Goal: Information Seeking & Learning: Learn about a topic

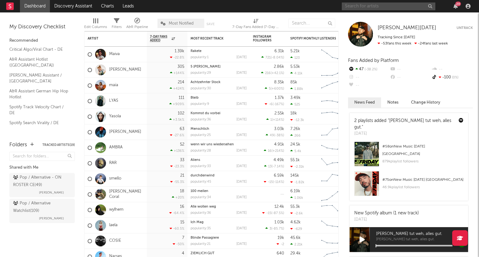
click at [394, 7] on input "text" at bounding box center [388, 6] width 93 height 8
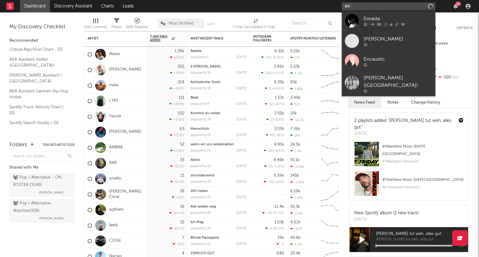
type input "e"
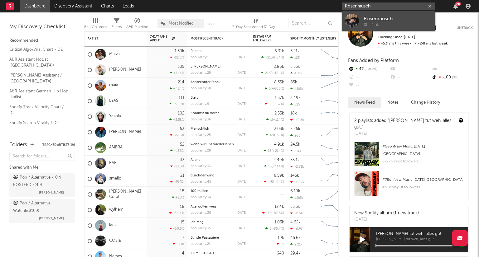
type input "Rosenrausch"
click at [393, 19] on div "Rosenrausch" at bounding box center [397, 18] width 69 height 7
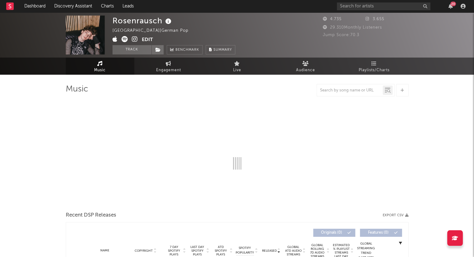
select select "1w"
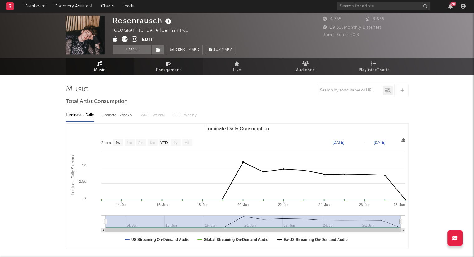
click at [171, 73] on span "Engagement" at bounding box center [168, 70] width 25 height 7
select select "1w"
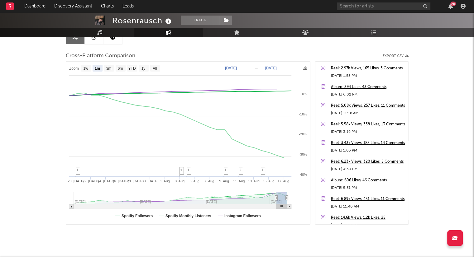
scroll to position [82, 0]
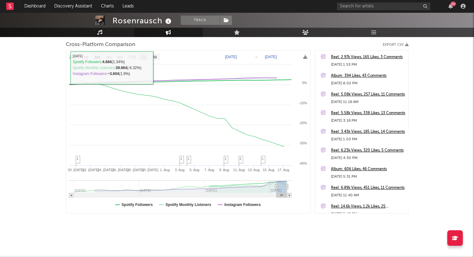
click at [143, 56] on text "1y" at bounding box center [143, 57] width 4 height 4
select select "1y"
type input "[DATE]"
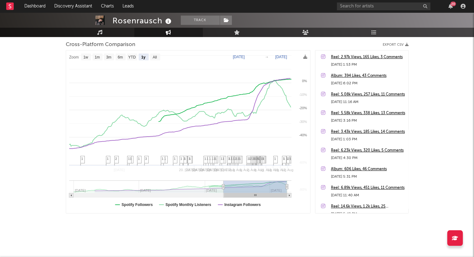
select select "1y"
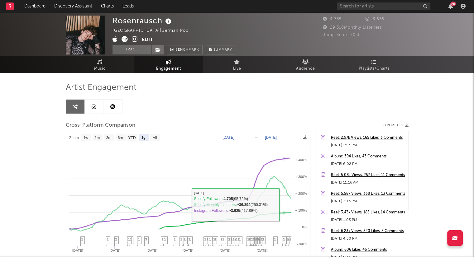
scroll to position [0, 0]
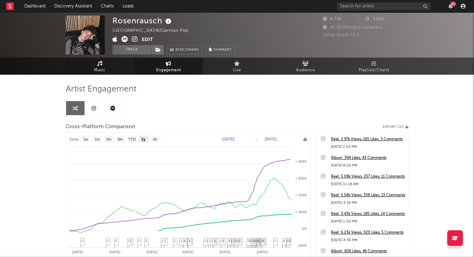
drag, startPoint x: 98, startPoint y: 69, endPoint x: 102, endPoint y: 66, distance: 4.2
click at [98, 69] on span "Music" at bounding box center [100, 70] width 12 height 7
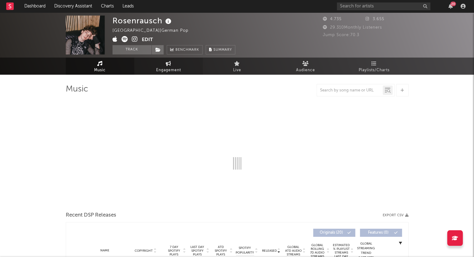
select select "1w"
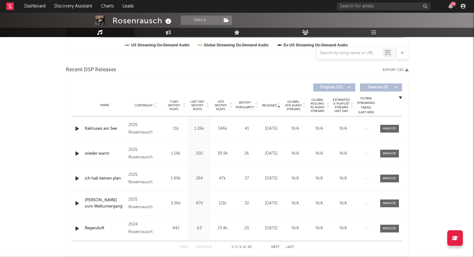
scroll to position [218, 0]
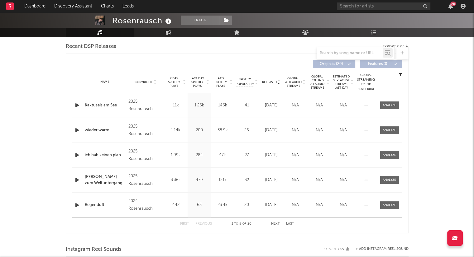
click at [277, 224] on button "Next" at bounding box center [275, 224] width 9 height 3
click at [277, 223] on button "Next" at bounding box center [275, 224] width 9 height 3
click at [275, 225] on button "Next" at bounding box center [275, 224] width 9 height 3
click at [185, 223] on button "First" at bounding box center [184, 224] width 9 height 3
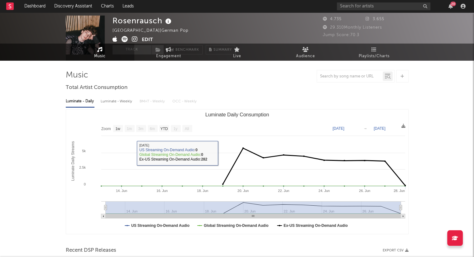
scroll to position [0, 0]
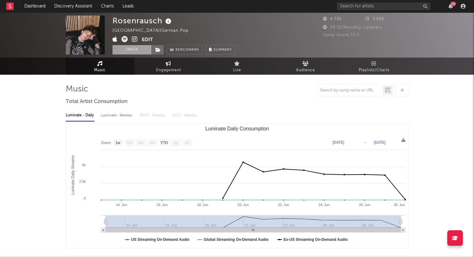
click at [135, 48] on button "Track" at bounding box center [131, 49] width 39 height 9
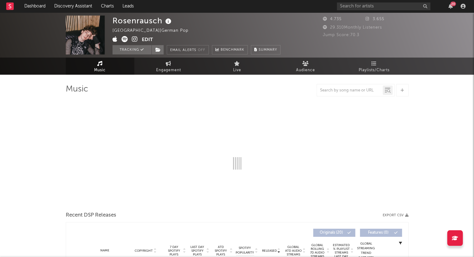
select select "1w"
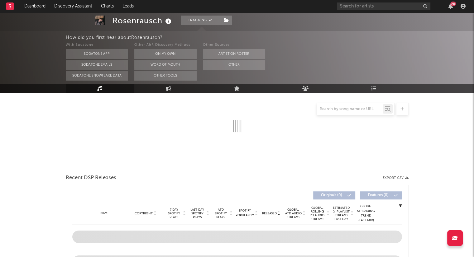
scroll to position [150, 0]
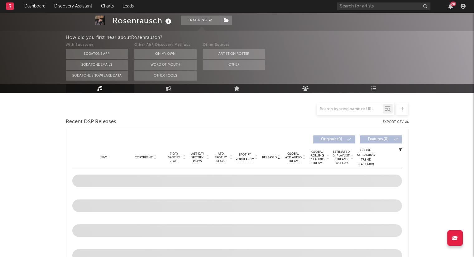
select select "1w"
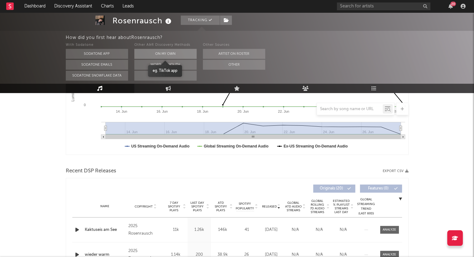
click at [177, 54] on button "On My Own" at bounding box center [165, 54] width 62 height 10
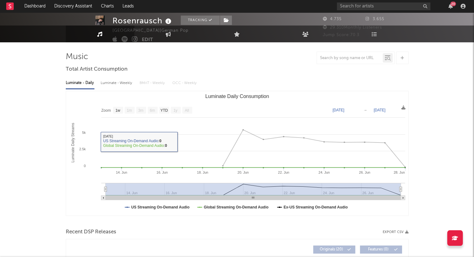
scroll to position [0, 0]
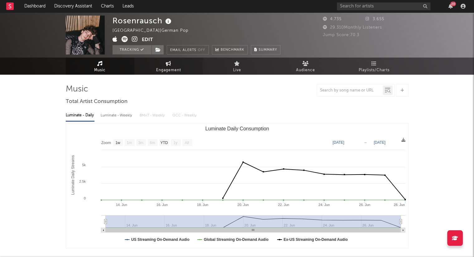
click at [162, 65] on link "Engagement" at bounding box center [168, 66] width 69 height 17
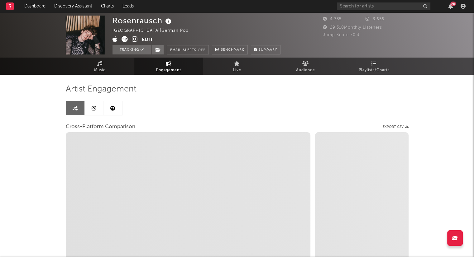
select select "1w"
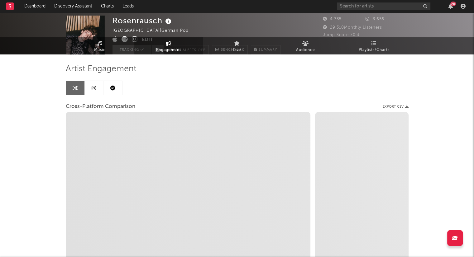
select select "1m"
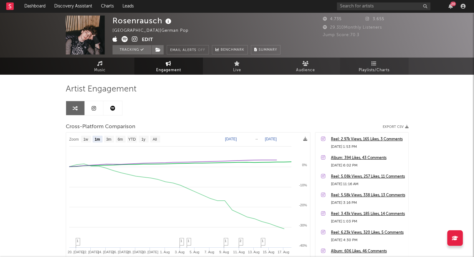
click at [367, 63] on link "Playlists/Charts" at bounding box center [374, 66] width 69 height 17
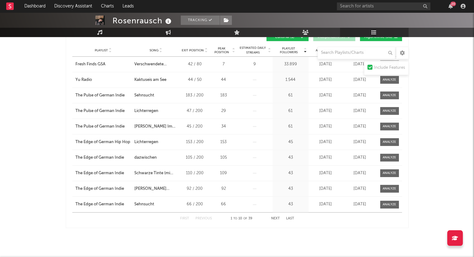
scroll to position [348, 0]
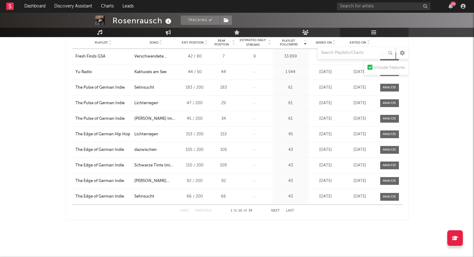
click at [274, 209] on button "Next" at bounding box center [275, 210] width 9 height 3
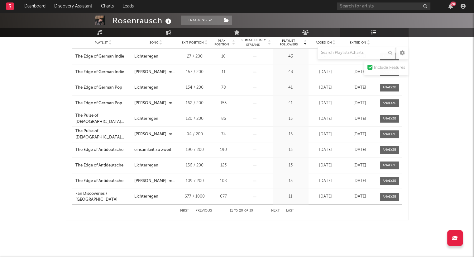
click at [274, 209] on button "Next" at bounding box center [275, 210] width 9 height 3
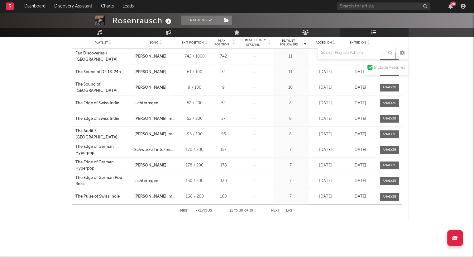
click at [275, 209] on button "Next" at bounding box center [275, 210] width 9 height 3
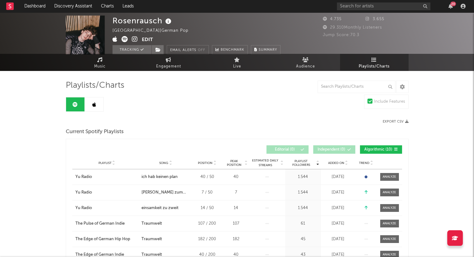
scroll to position [0, 0]
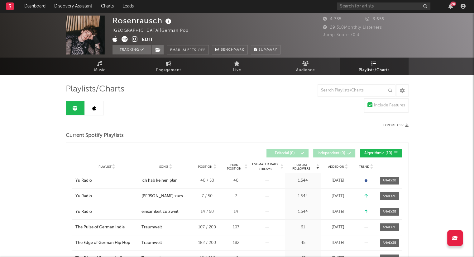
click at [89, 106] on link at bounding box center [94, 108] width 19 height 14
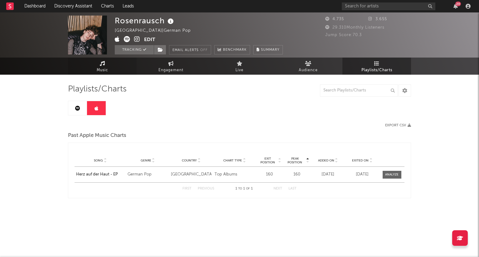
click at [105, 69] on span "Music" at bounding box center [103, 70] width 12 height 7
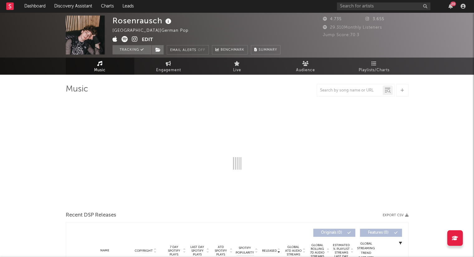
select select "1w"
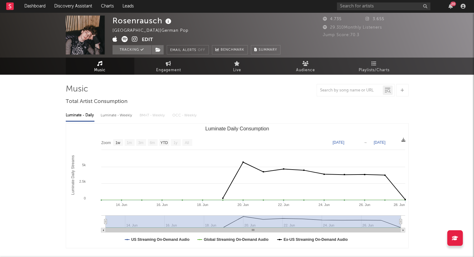
click at [115, 65] on link "Music" at bounding box center [100, 66] width 69 height 17
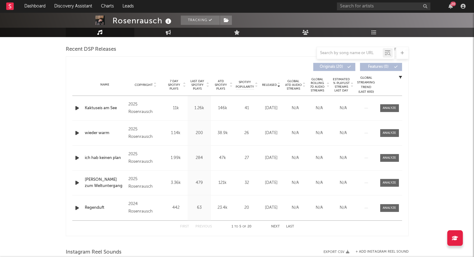
scroll to position [218, 0]
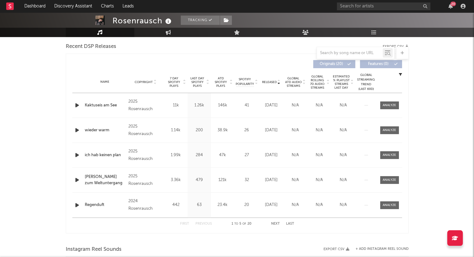
click at [278, 80] on icon at bounding box center [278, 81] width 3 height 2
click at [277, 84] on icon at bounding box center [278, 83] width 3 height 2
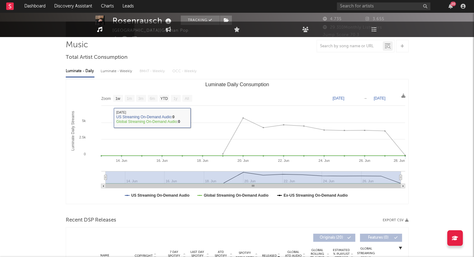
scroll to position [0, 0]
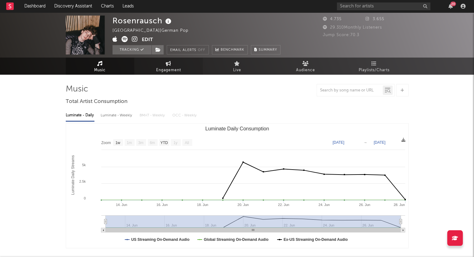
click at [171, 70] on span "Engagement" at bounding box center [168, 70] width 25 height 7
select select "1w"
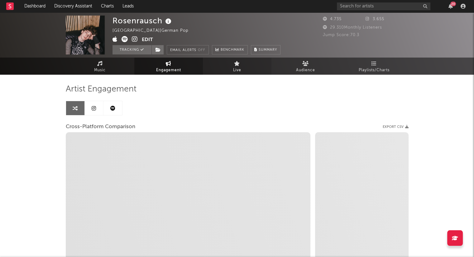
click at [229, 65] on link "Live" at bounding box center [237, 66] width 69 height 17
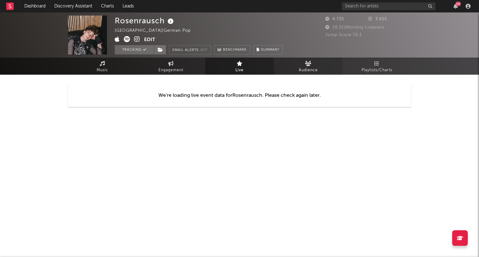
click at [304, 68] on span "Audience" at bounding box center [308, 70] width 19 height 7
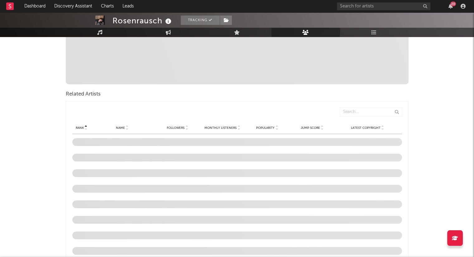
scroll to position [156, 0]
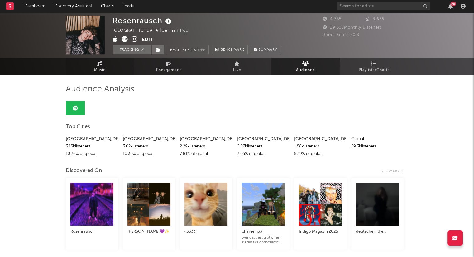
click at [102, 72] on span "Music" at bounding box center [100, 70] width 12 height 7
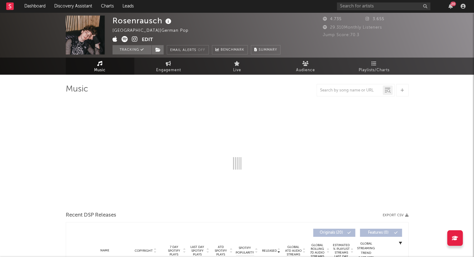
select select "1w"
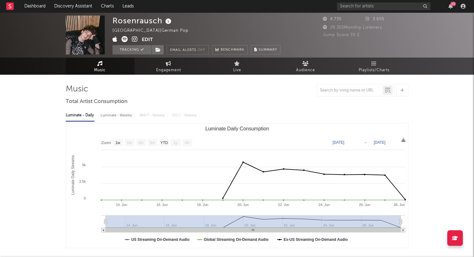
click at [119, 114] on div "Luminate - Weekly" at bounding box center [117, 115] width 33 height 11
select select "1w"
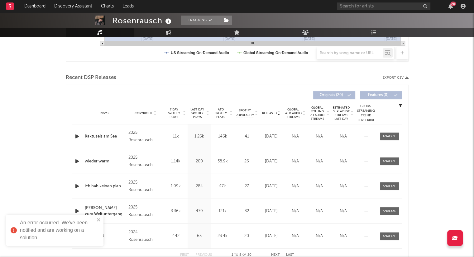
scroll to position [280, 0]
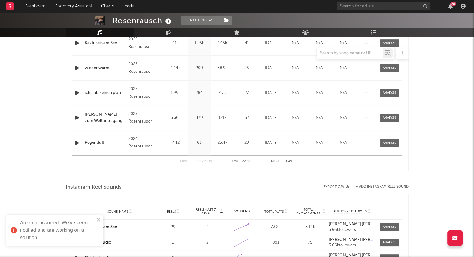
click at [275, 160] on button "Next" at bounding box center [275, 161] width 9 height 3
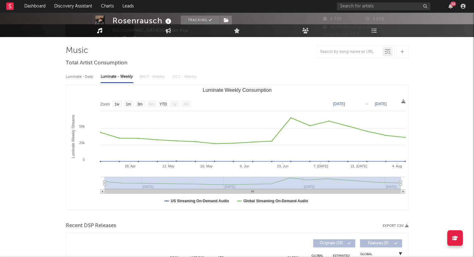
scroll to position [0, 0]
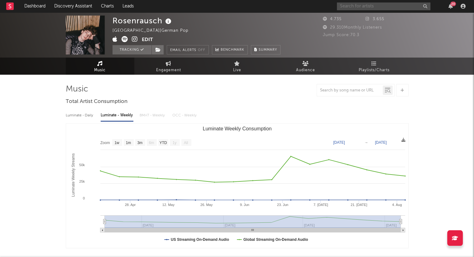
click at [379, 7] on input "text" at bounding box center [383, 6] width 93 height 8
click at [372, 9] on input "text" at bounding box center [383, 6] width 93 height 8
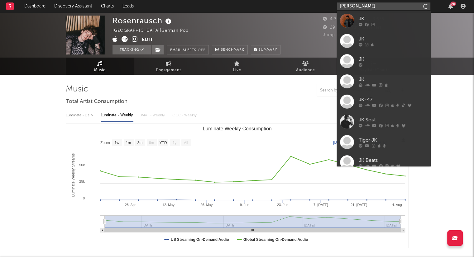
type input "J"
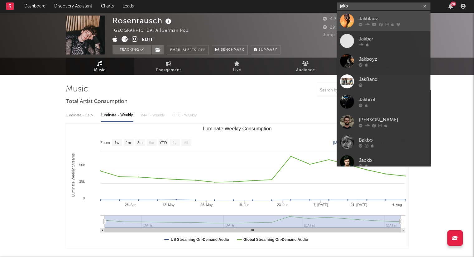
type input "jakb"
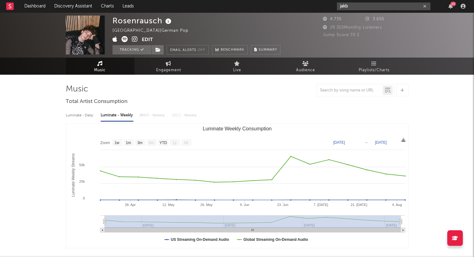
click at [424, 6] on icon "button" at bounding box center [424, 6] width 3 height 4
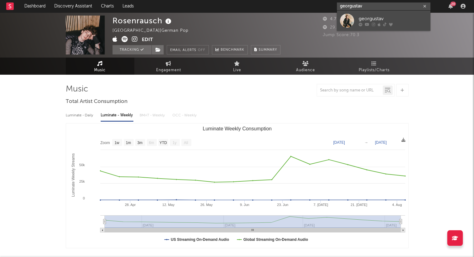
type input "georgustav"
click at [389, 15] on div "georgustav" at bounding box center [393, 18] width 69 height 7
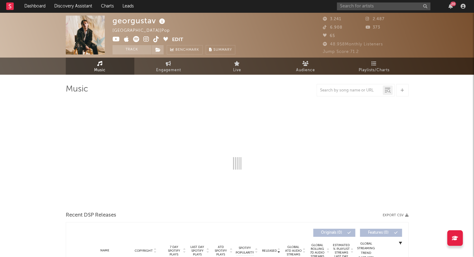
select select "6m"
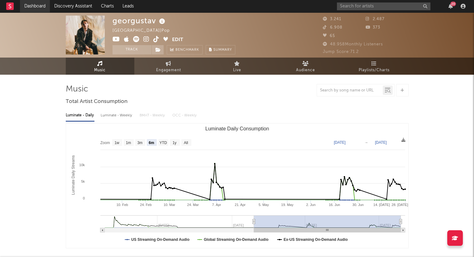
click at [35, 7] on link "Dashboard" at bounding box center [35, 6] width 30 height 12
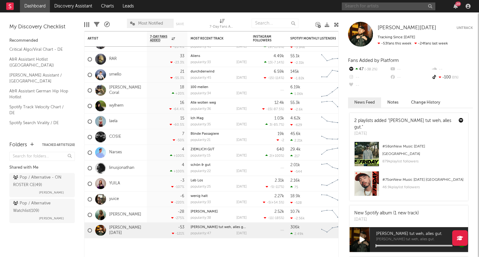
click at [403, 8] on input "text" at bounding box center [388, 6] width 93 height 8
type input "ali böhmer"
click at [428, 6] on icon "button" at bounding box center [429, 6] width 3 height 4
